Goal: Task Accomplishment & Management: Manage account settings

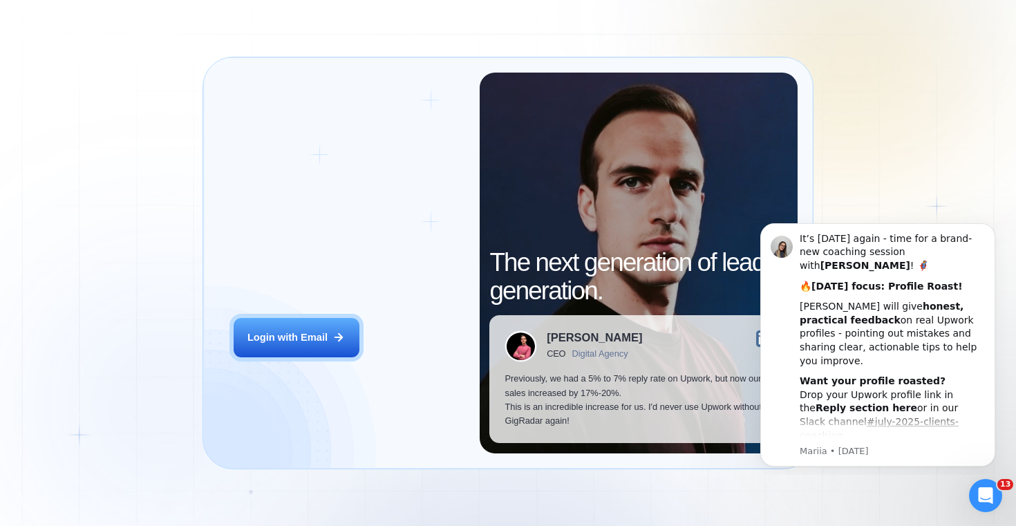
click at [321, 358] on div "Login ‍ Welcome to GigRadar. AI Business Manager for Agencies Login with Email" at bounding box center [349, 263] width 261 height 381
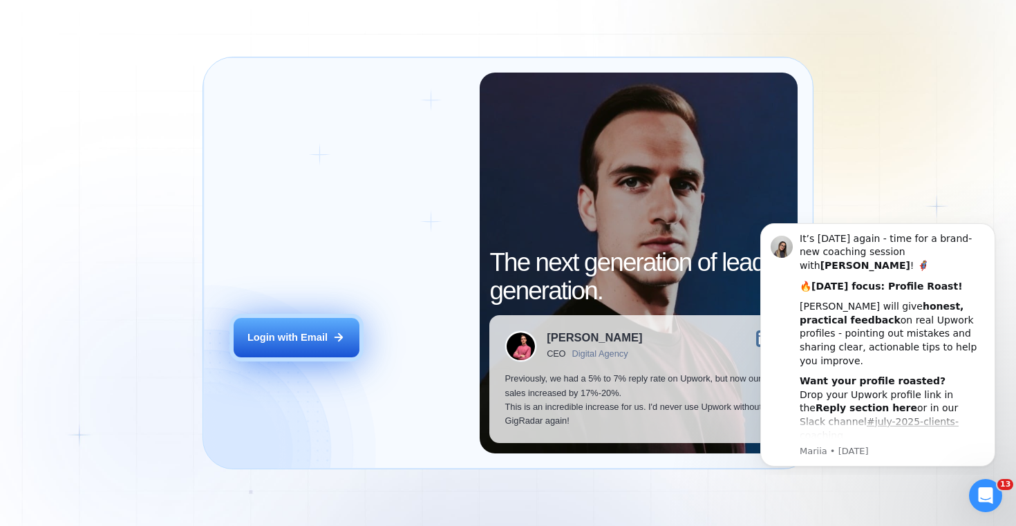
click at [328, 346] on button "Login with Email" at bounding box center [297, 337] width 126 height 39
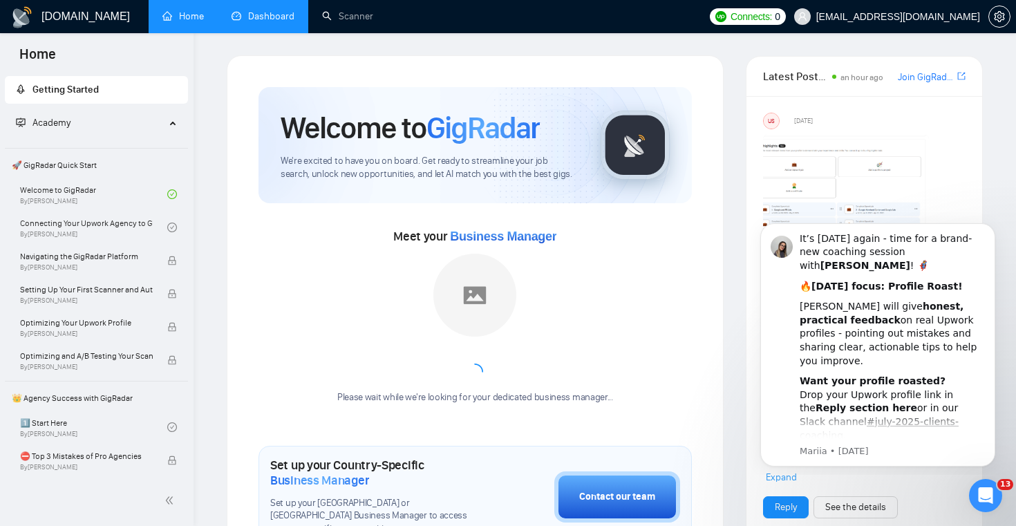
click at [277, 21] on link "Dashboard" at bounding box center [263, 16] width 63 height 12
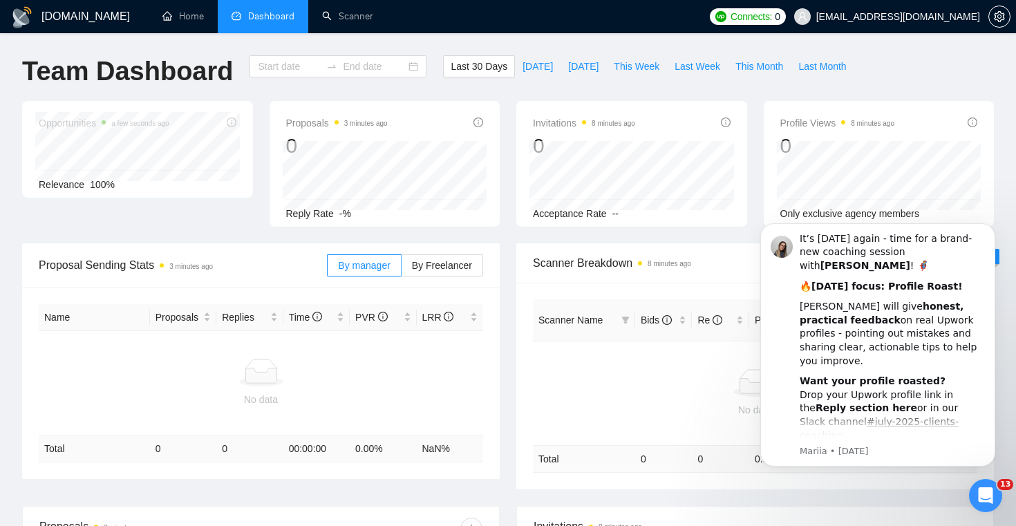
type input "[DATE]"
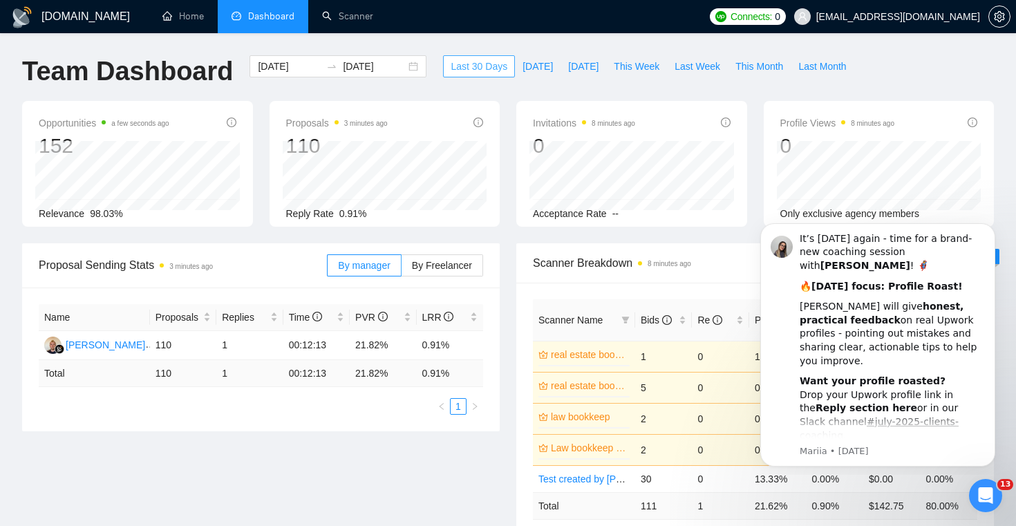
click at [494, 73] on span "Last 30 Days" at bounding box center [479, 66] width 57 height 15
